Goal: Task Accomplishment & Management: Manage account settings

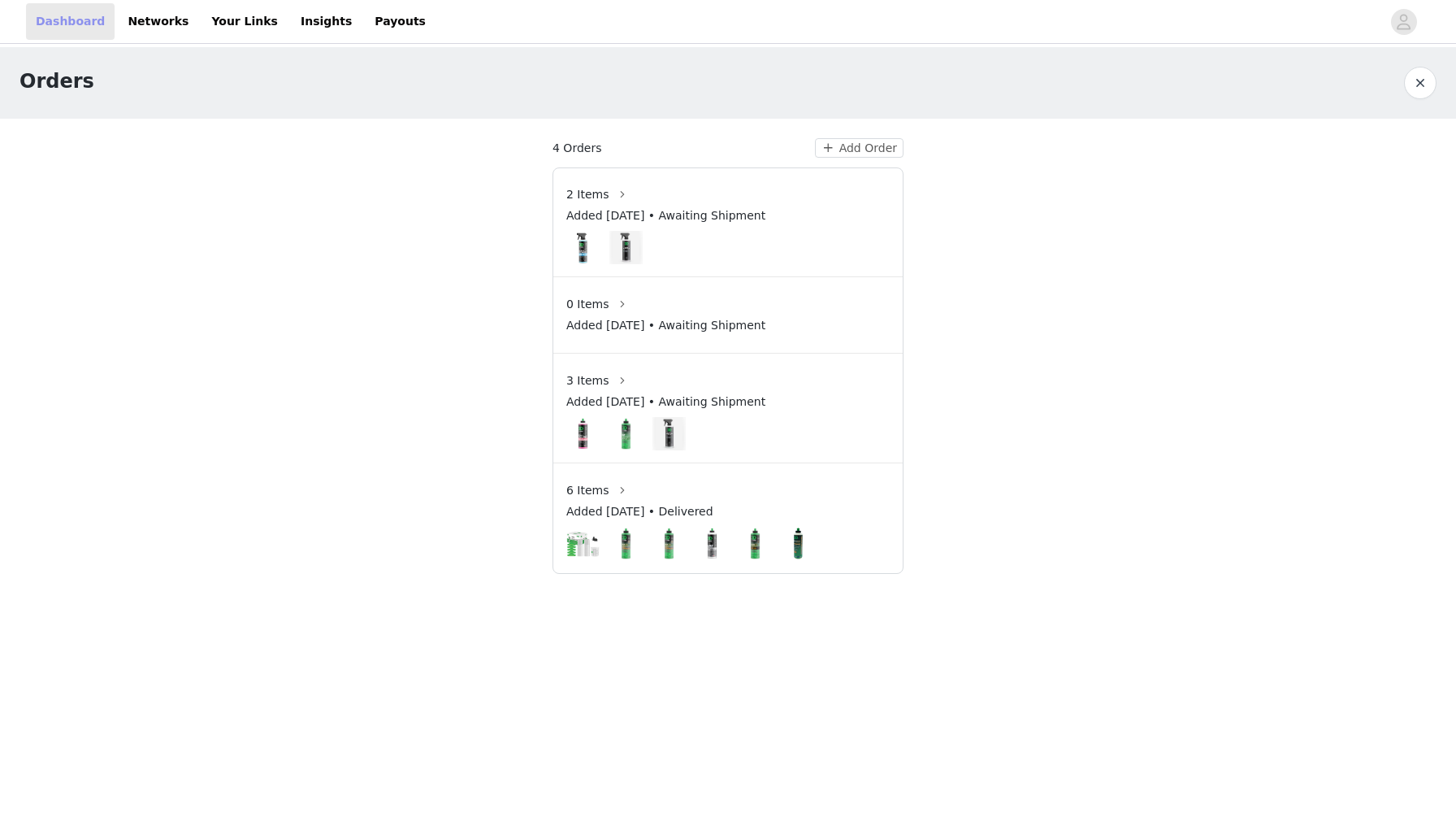
click at [101, 23] on link "Dashboard" at bounding box center [71, 22] width 89 height 37
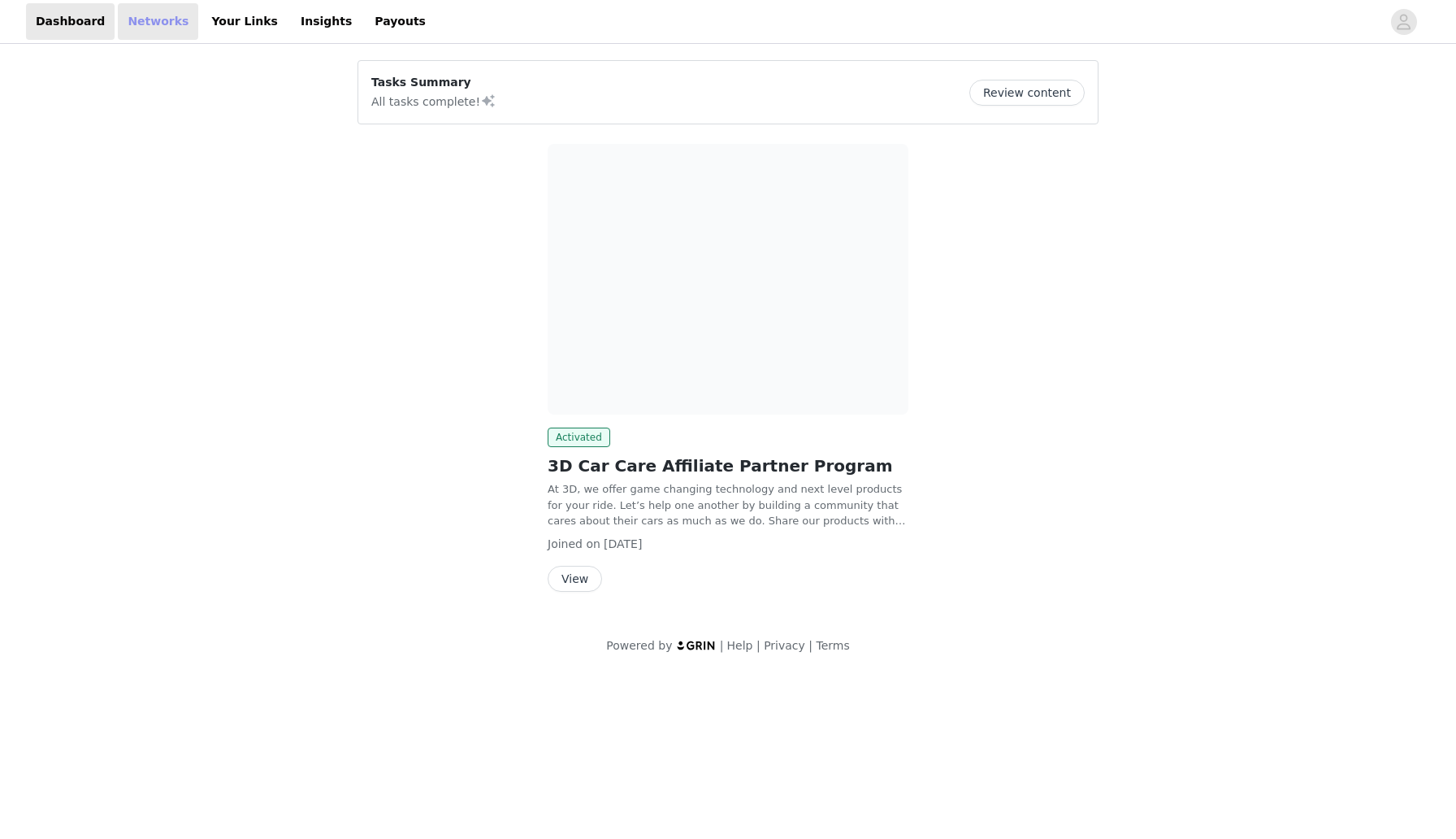
click at [139, 24] on link "Networks" at bounding box center [158, 22] width 80 height 37
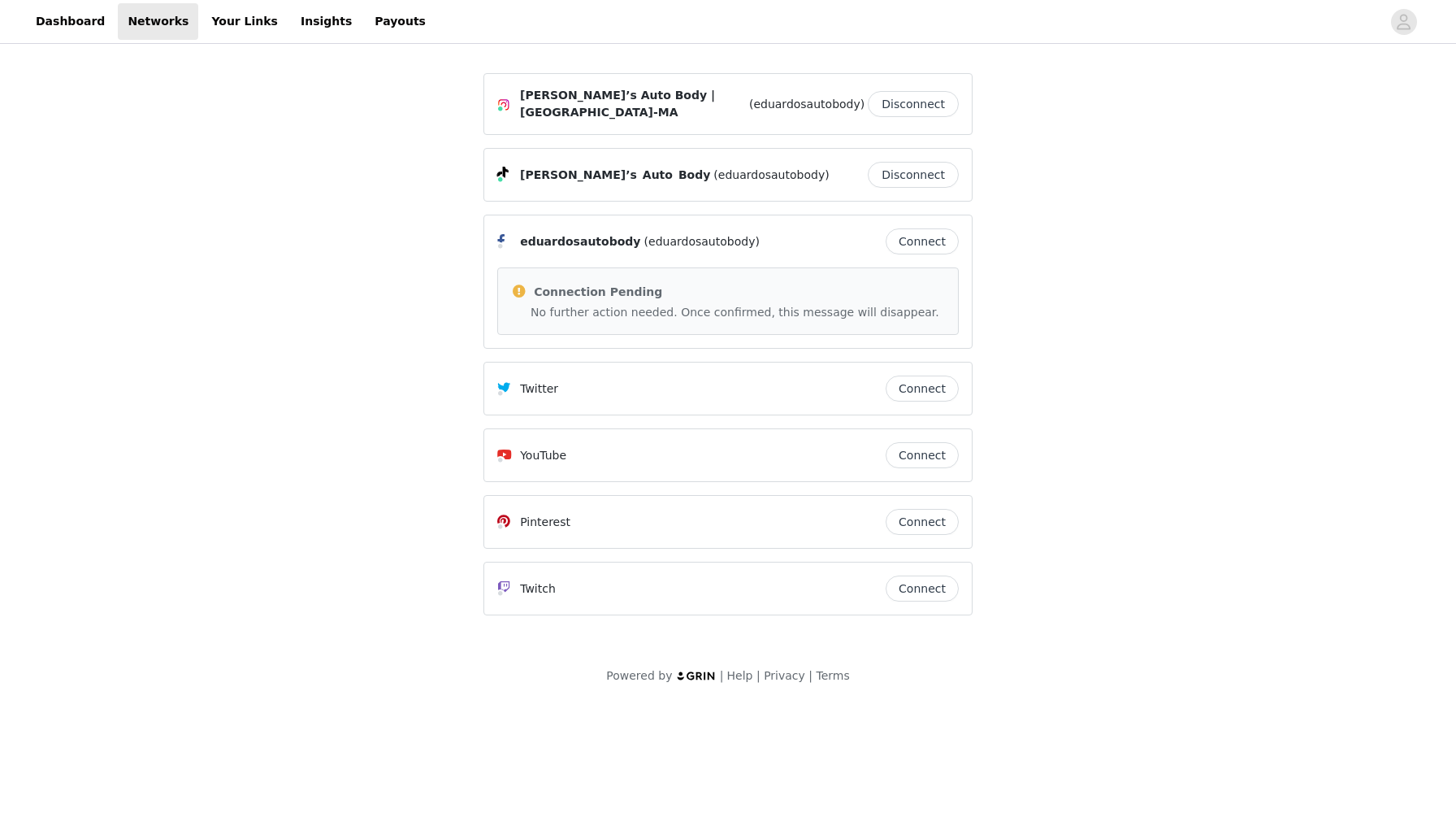
click at [765, 283] on div "Connection Pending" at bounding box center [728, 290] width 434 height 19
click at [213, 19] on link "Your Links" at bounding box center [244, 22] width 86 height 37
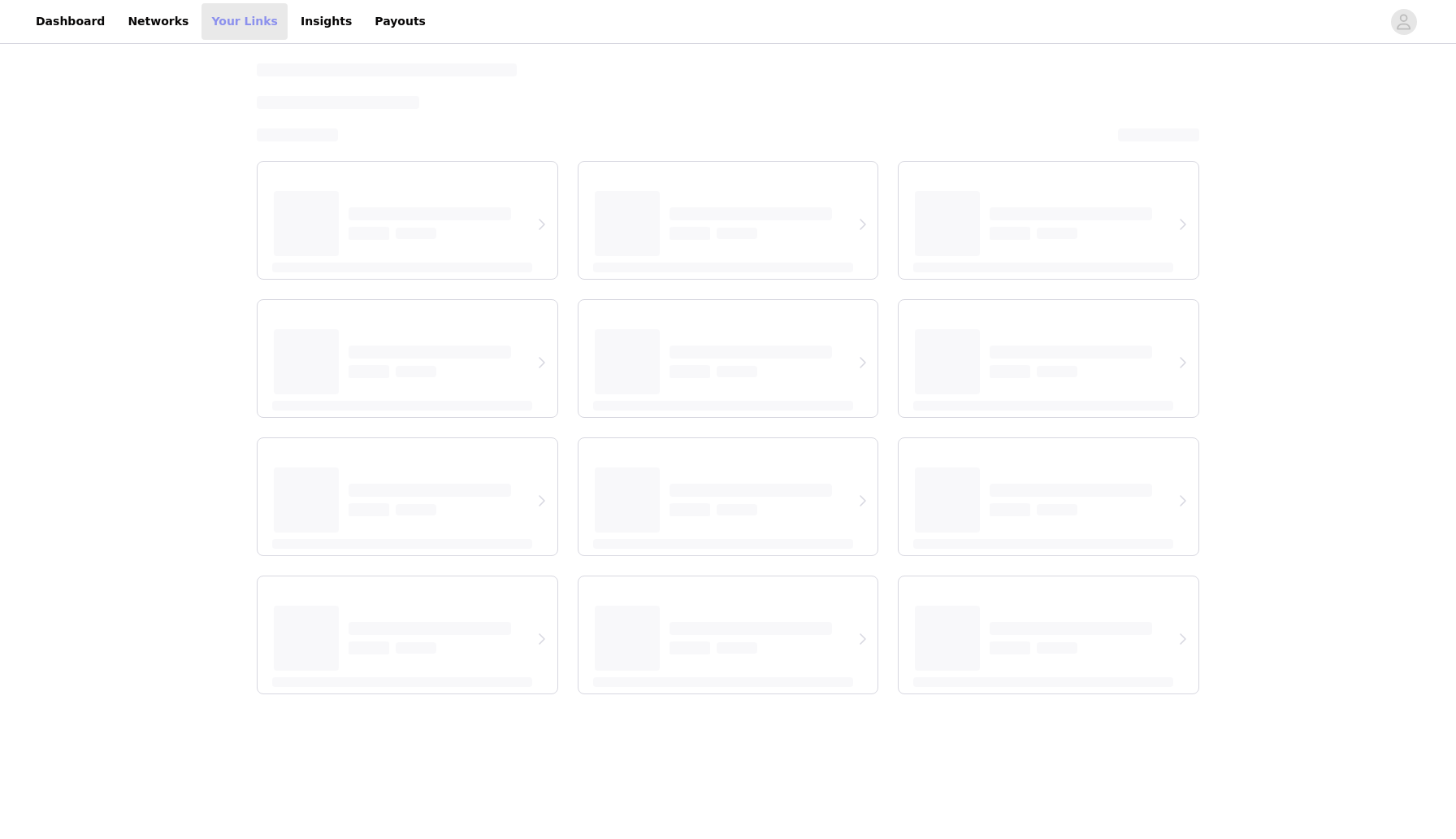
select select "12"
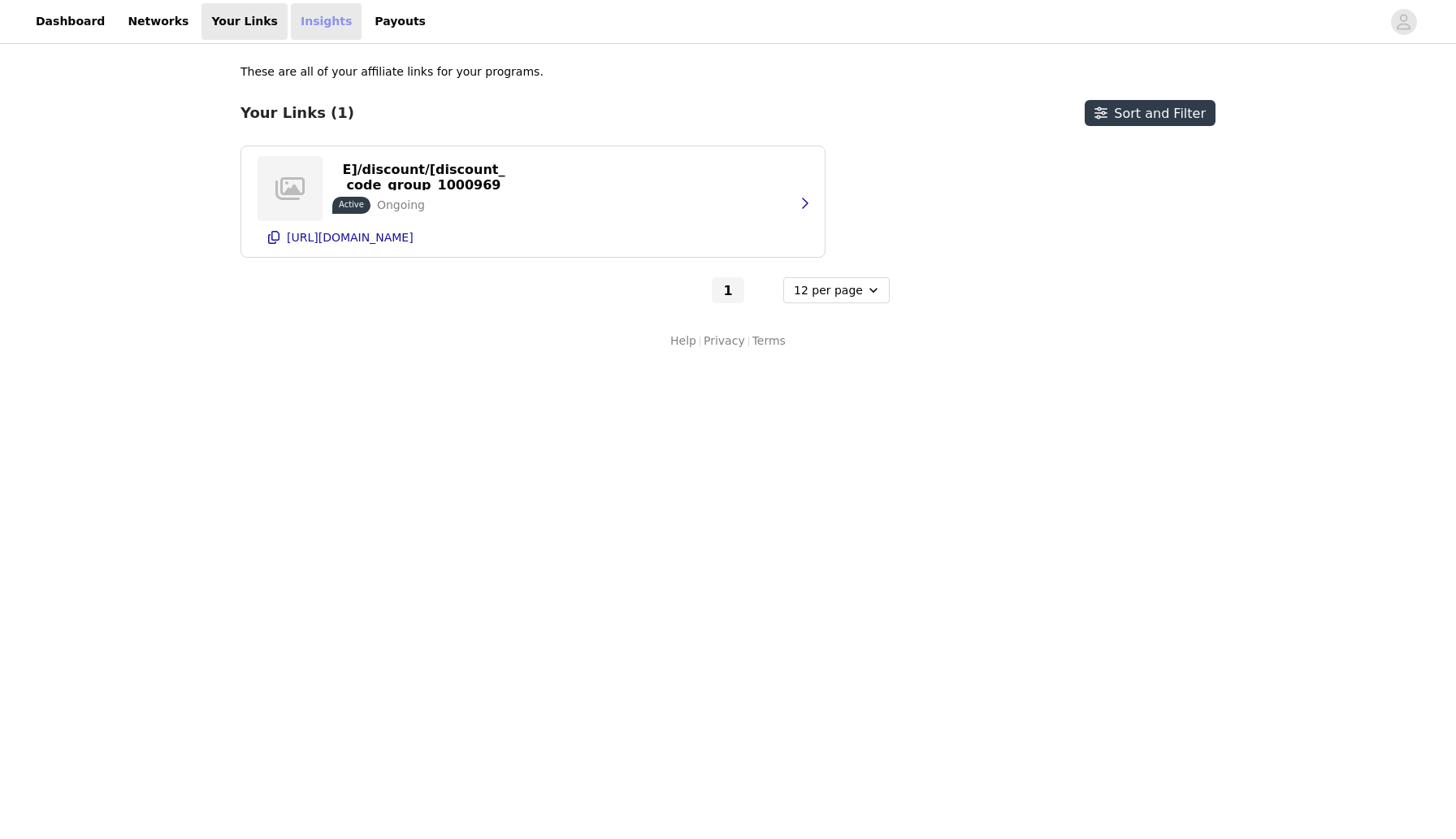
click at [291, 16] on link "Insights" at bounding box center [326, 22] width 71 height 37
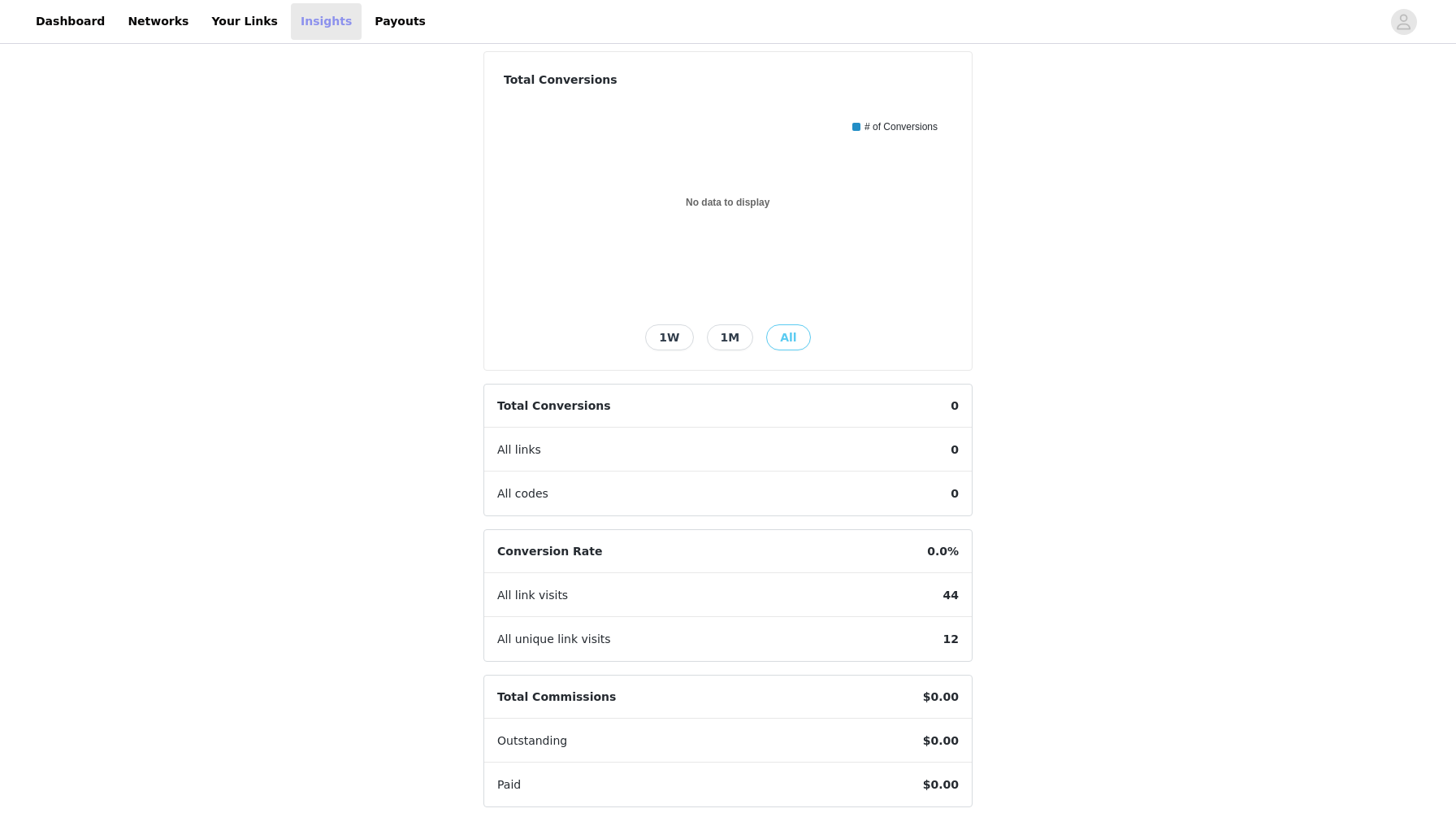
scroll to position [185, 0]
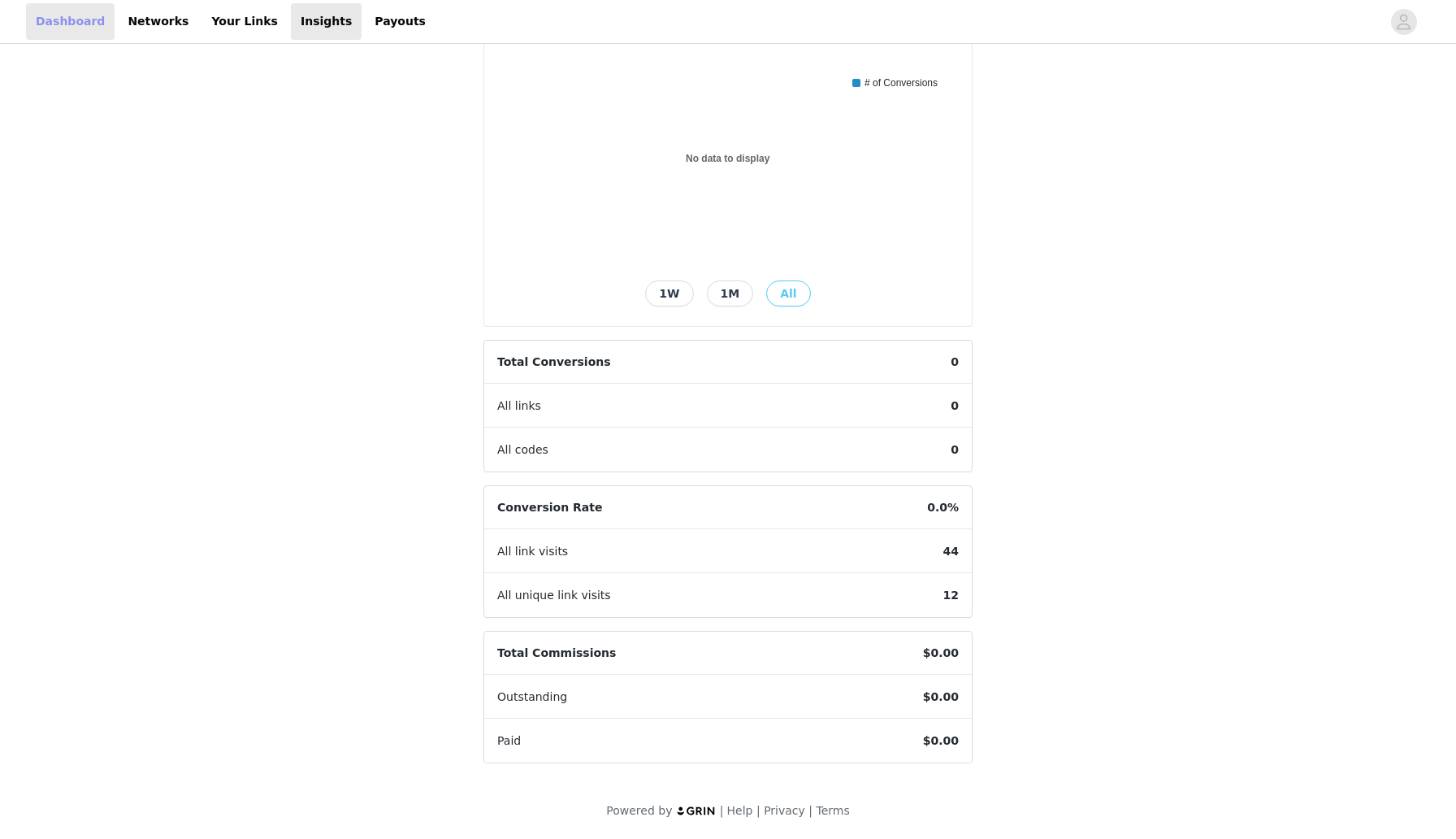
click at [44, 20] on link "Dashboard" at bounding box center [71, 22] width 89 height 37
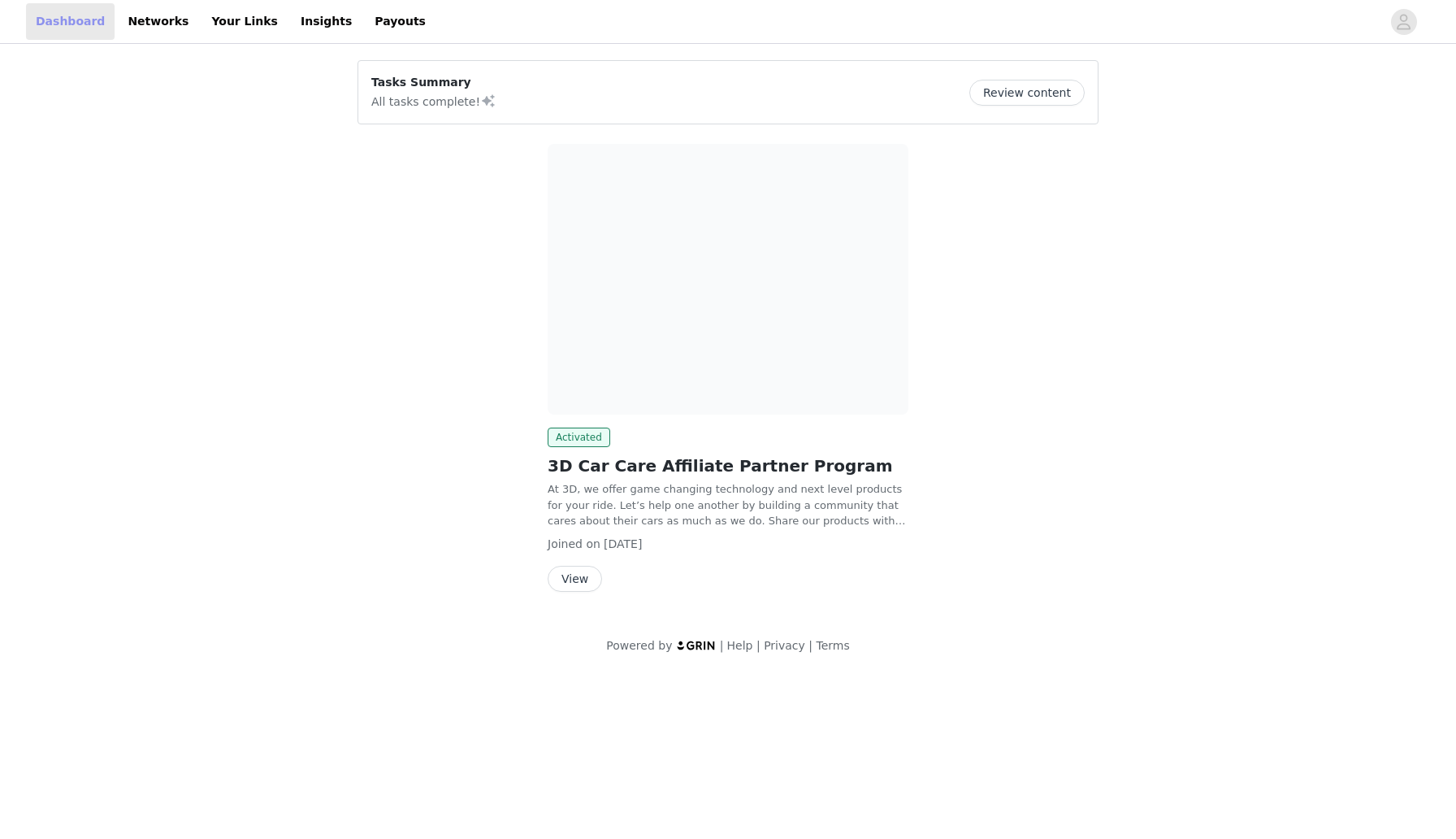
click at [88, 23] on link "Dashboard" at bounding box center [71, 22] width 89 height 37
click at [121, 24] on link "Networks" at bounding box center [158, 22] width 80 height 37
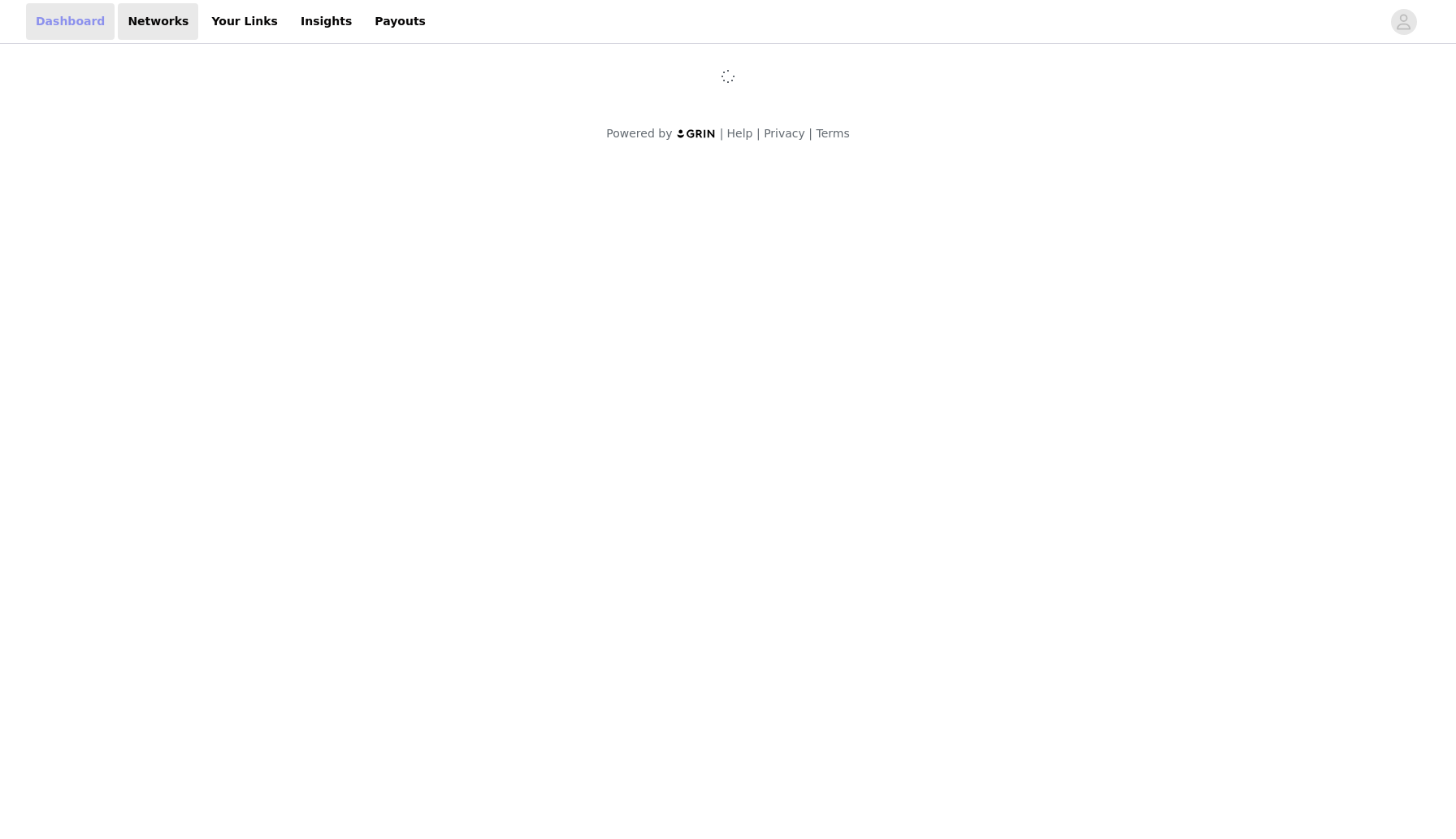
click at [49, 16] on link "Dashboard" at bounding box center [71, 22] width 89 height 37
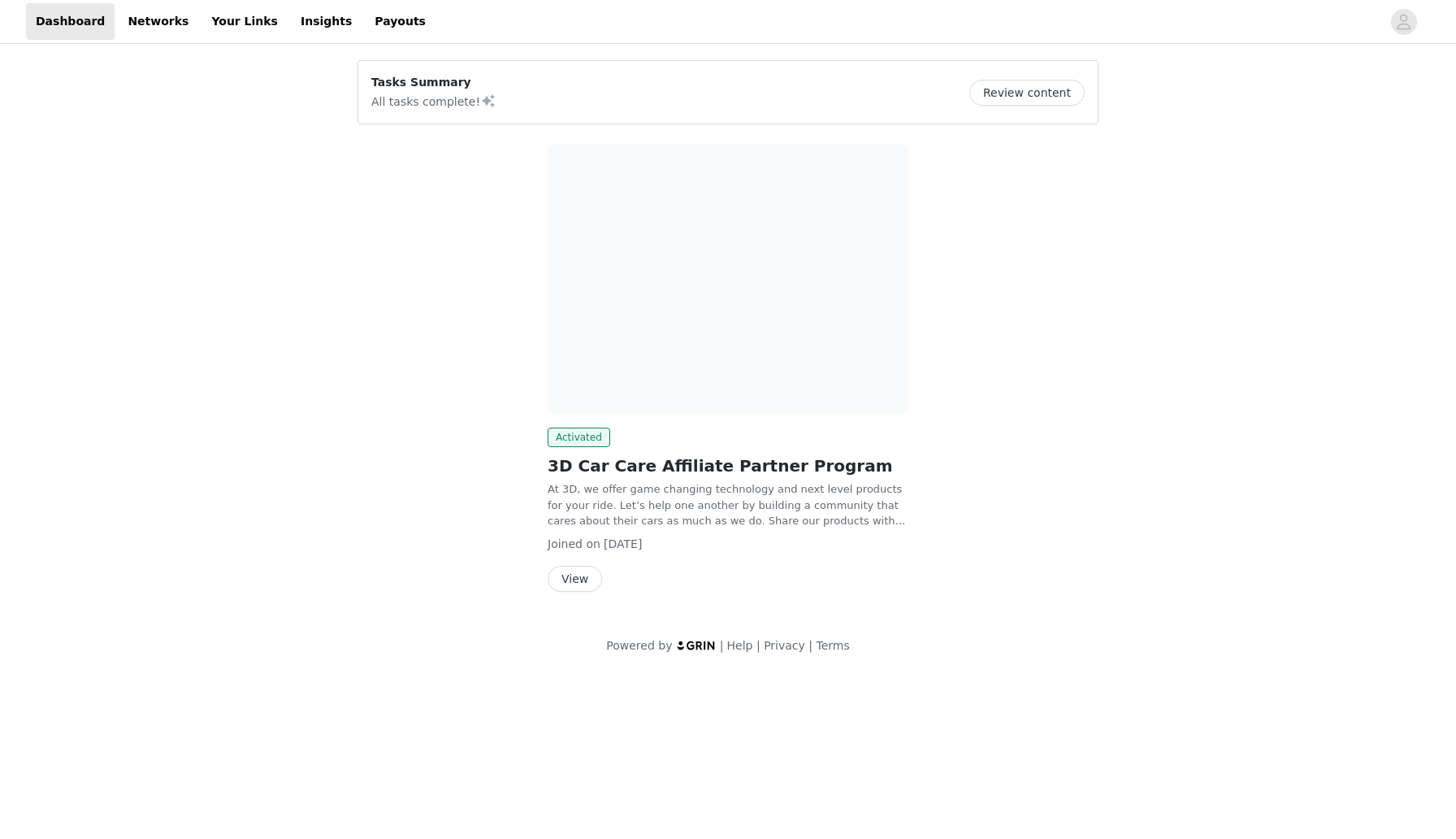
click at [618, 106] on div "Tasks Summary All tasks complete! Review content" at bounding box center [728, 92] width 713 height 37
click at [1065, 91] on button "Review content" at bounding box center [1027, 92] width 115 height 26
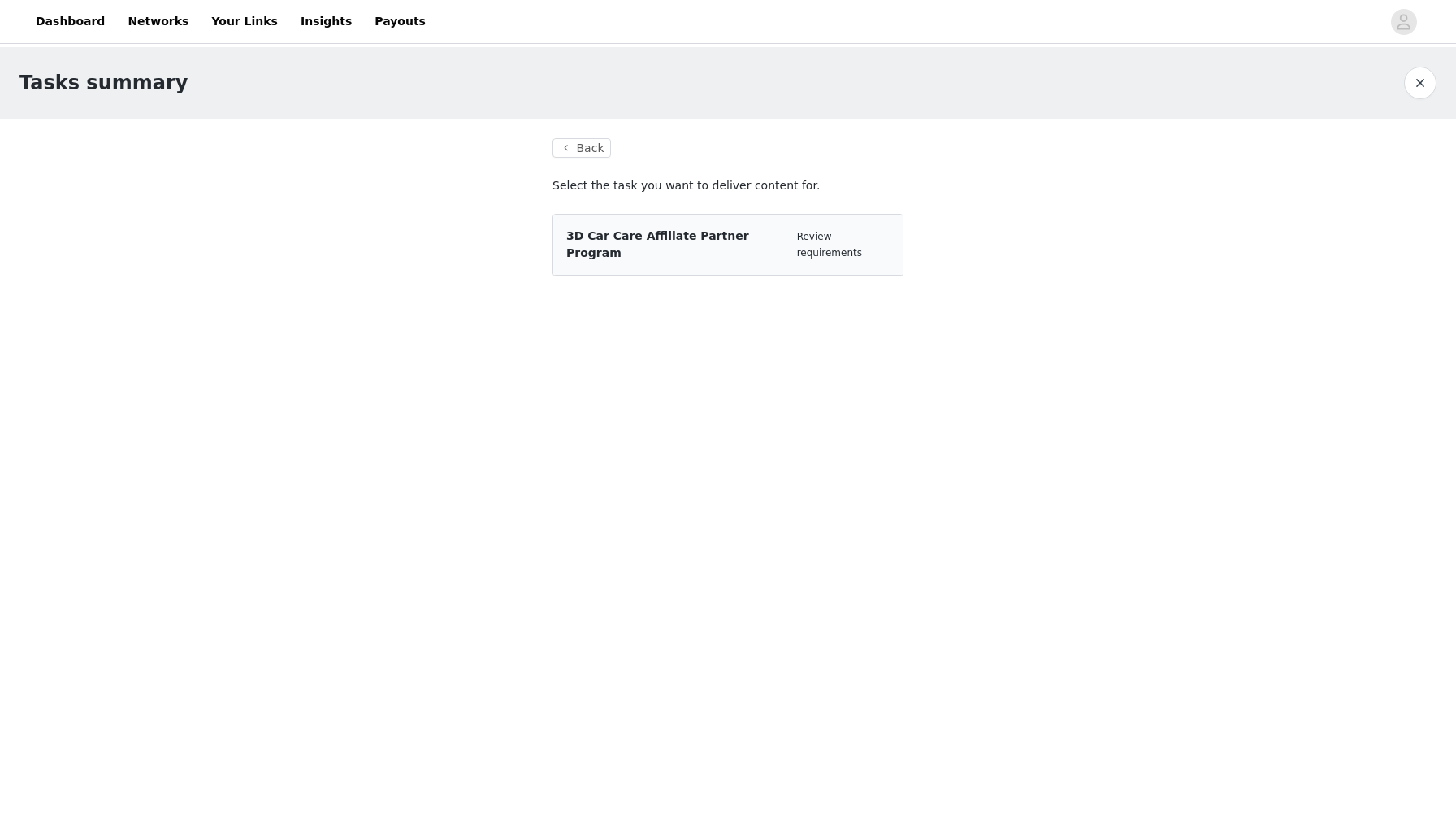
click at [749, 257] on div "3D Car Care Affiliate Partner Program Review requirements" at bounding box center [727, 245] width 350 height 61
click at [738, 233] on span "3D Car Care Affiliate Partner Program" at bounding box center [657, 244] width 183 height 30
click at [569, 154] on button "Back" at bounding box center [582, 147] width 58 height 19
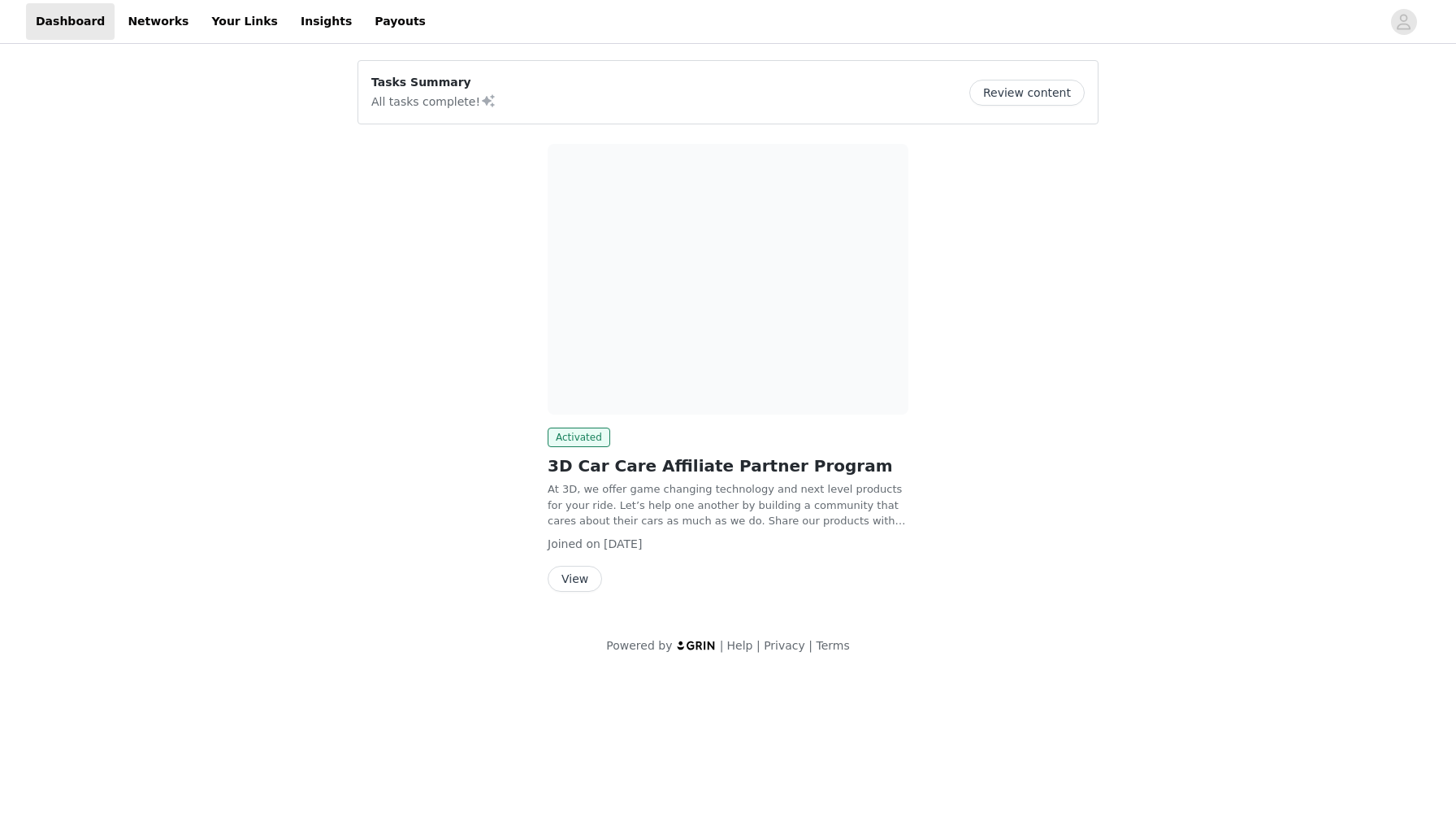
click at [577, 570] on button "View" at bounding box center [575, 578] width 54 height 26
